Goal: Transaction & Acquisition: Purchase product/service

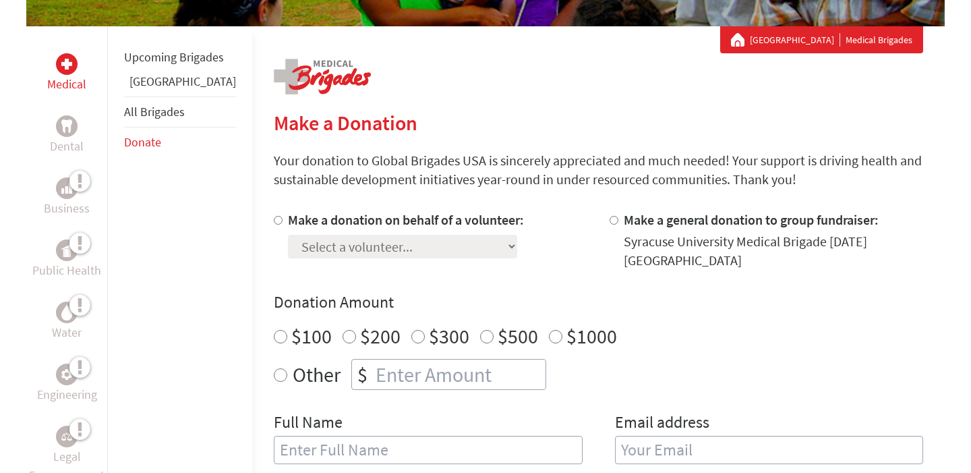
scroll to position [233, 0]
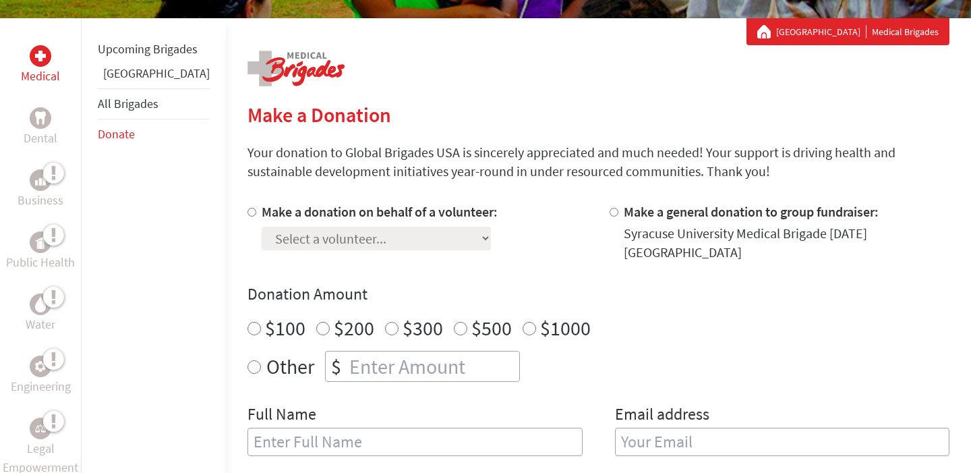
click at [386, 233] on div "Select a volunteer... [PERSON_NAME] [PERSON_NAME] [PERSON_NAME] [PERSON_NAME] […" at bounding box center [380, 235] width 236 height 29
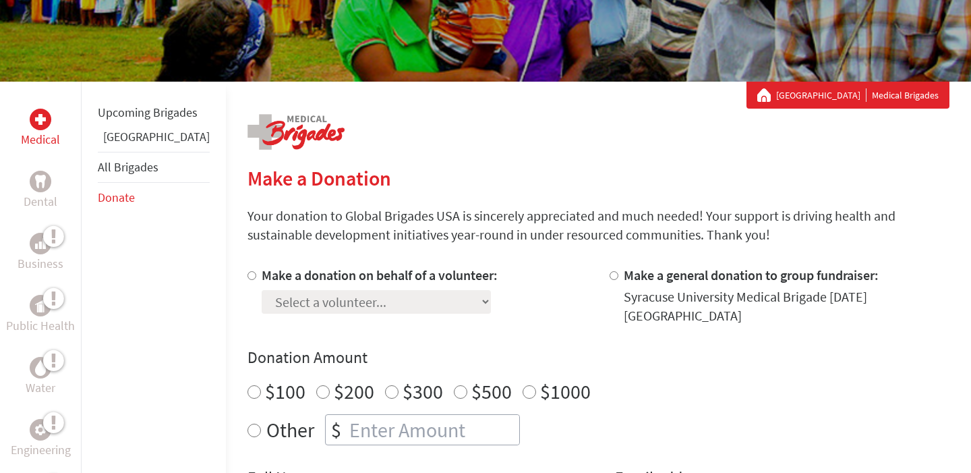
scroll to position [105, 0]
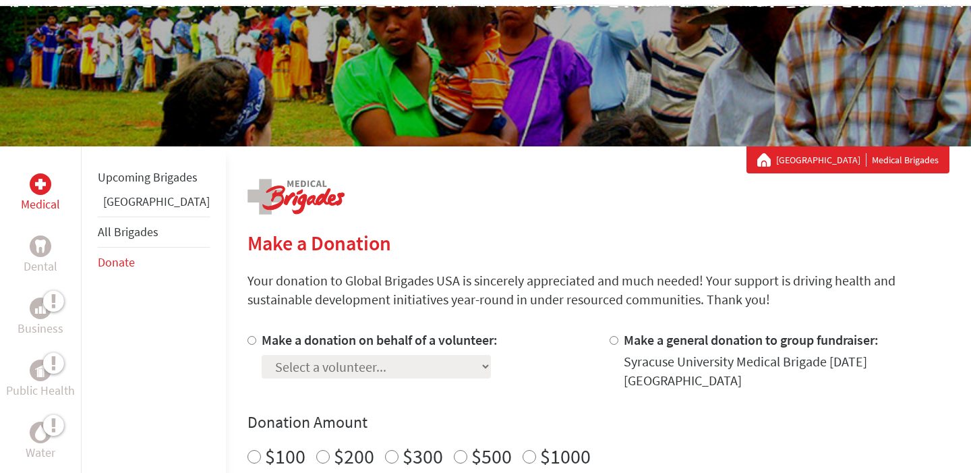
click at [45, 190] on div at bounding box center [41, 184] width 22 height 22
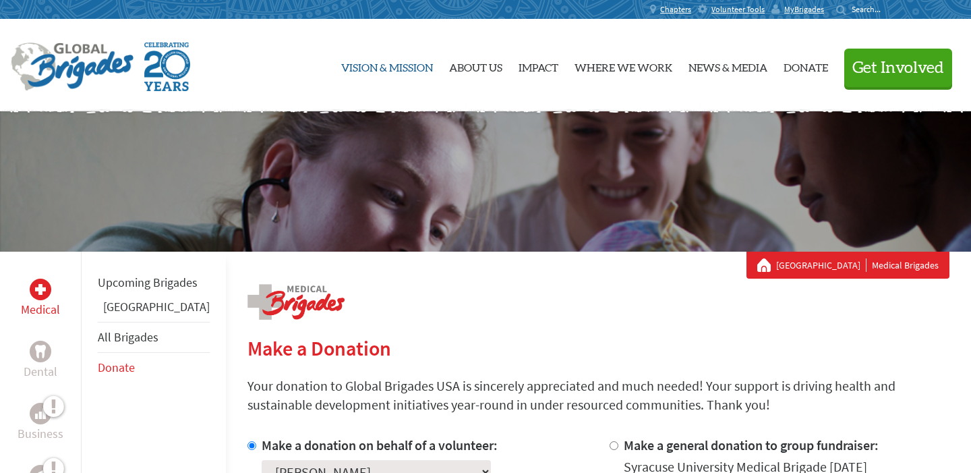
click at [407, 70] on link "Vision & Mission" at bounding box center [387, 65] width 92 height 70
